Goal: Task Accomplishment & Management: Use online tool/utility

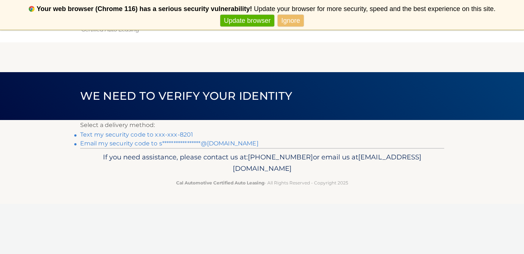
click at [177, 135] on link "Text my security code to xxx-xxx-8201" at bounding box center [136, 134] width 113 height 7
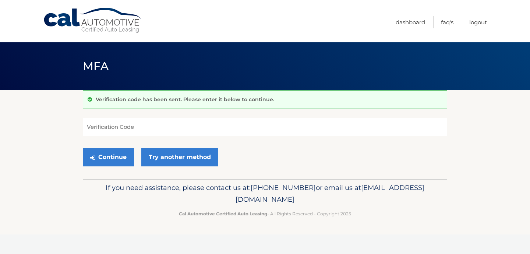
click at [188, 133] on input "Verification Code" at bounding box center [265, 127] width 364 height 18
type input "257473"
click at [119, 153] on button "Continue" at bounding box center [108, 157] width 51 height 18
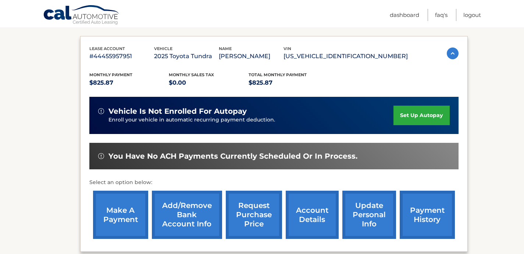
scroll to position [121, 0]
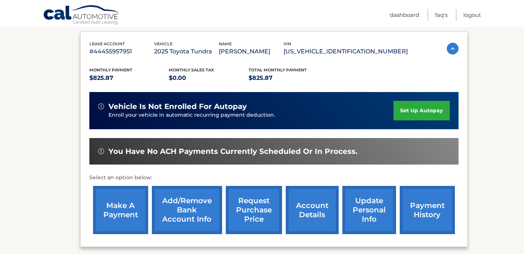
click at [113, 209] on link "make a payment" at bounding box center [120, 210] width 55 height 48
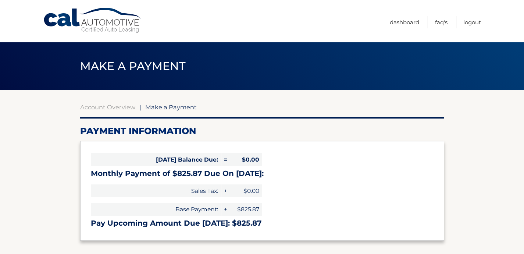
select select "YWRlMDAwZDQtMTZkOC00OWE3LWJmNmYtMTk3NjE3MjIxYzFh"
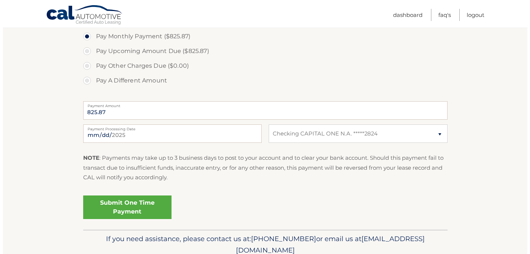
scroll to position [244, 0]
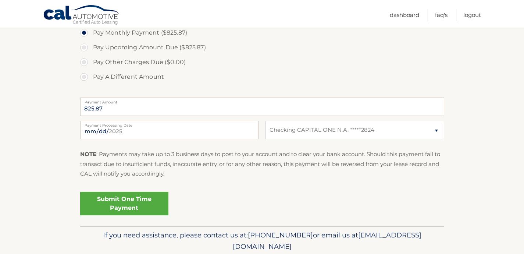
click at [124, 204] on link "Submit One Time Payment" at bounding box center [124, 204] width 88 height 24
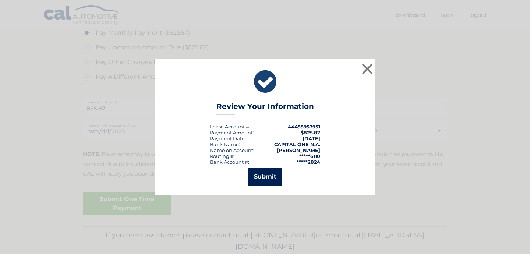
click at [269, 176] on button "Submit" at bounding box center [265, 177] width 34 height 18
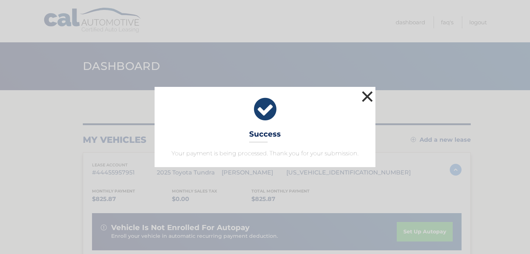
click at [366, 98] on button "×" at bounding box center [367, 96] width 15 height 15
